Goal: Navigation & Orientation: Find specific page/section

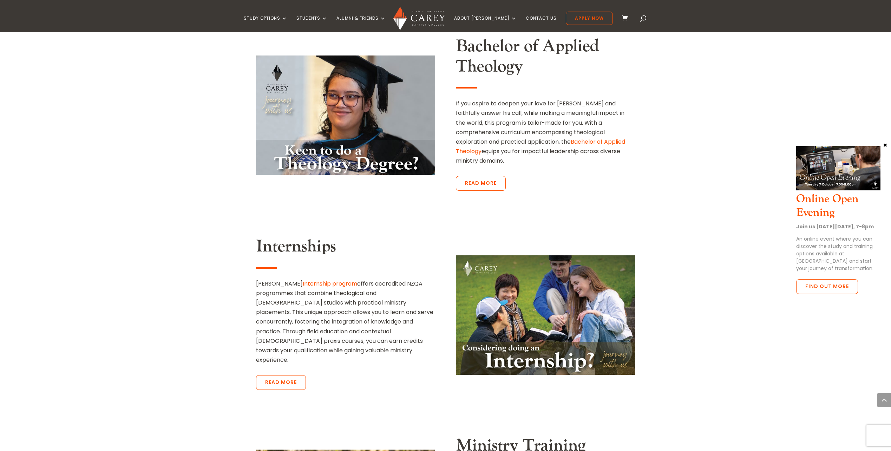
scroll to position [1053, 0]
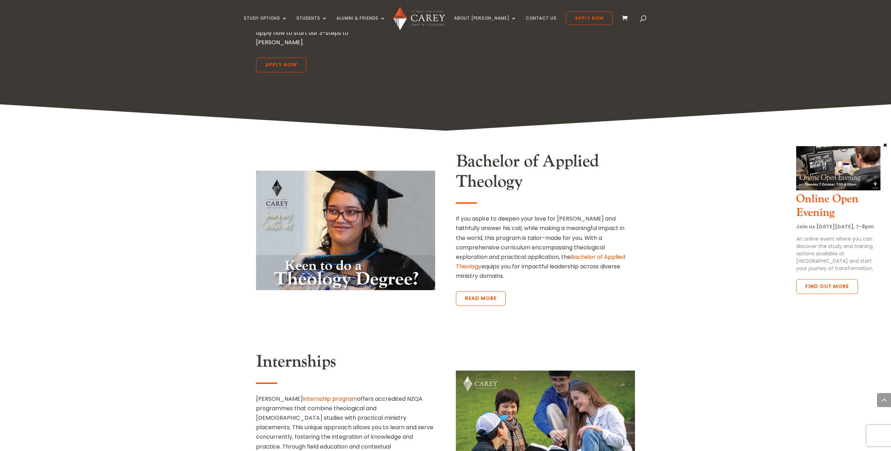
click at [622, 17] on span at bounding box center [626, 18] width 9 height 8
click at [622, 16] on span at bounding box center [626, 18] width 9 height 8
